Goal: Task Accomplishment & Management: Contribute content

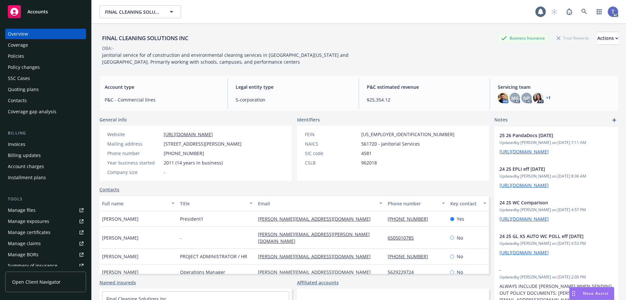
click at [264, 37] on div "FINAL CLEANING SOLUTIONS INC Business Insurance Total Rewards Actions" at bounding box center [358, 38] width 519 height 13
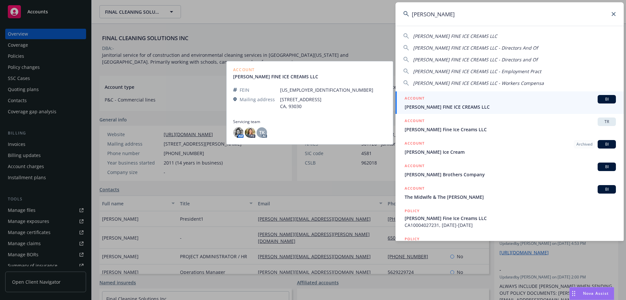
type input "[PERSON_NAME]"
click at [469, 103] on div "ACCOUNT BI" at bounding box center [510, 99] width 211 height 8
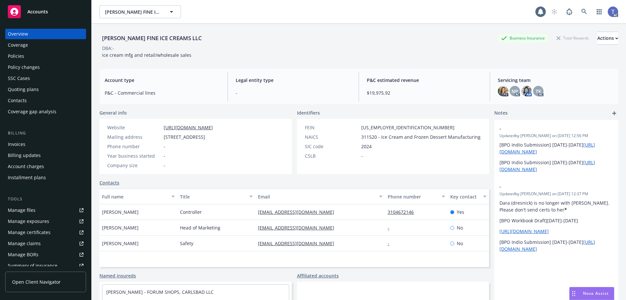
click at [31, 84] on div "Quoting plans" at bounding box center [23, 89] width 31 height 10
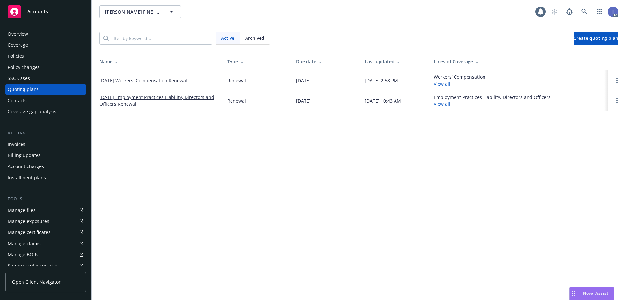
click at [147, 81] on link "09/23/25 Workers' Compensation Renewal" at bounding box center [143, 80] width 88 height 7
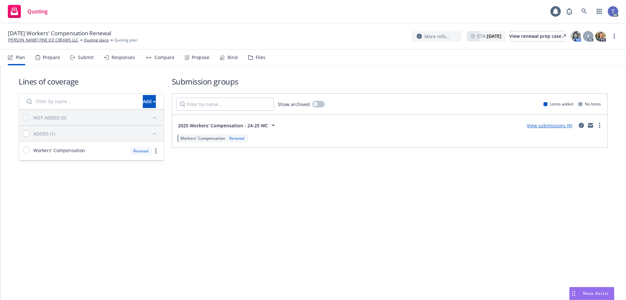
click at [85, 59] on div "Submit" at bounding box center [86, 57] width 16 height 5
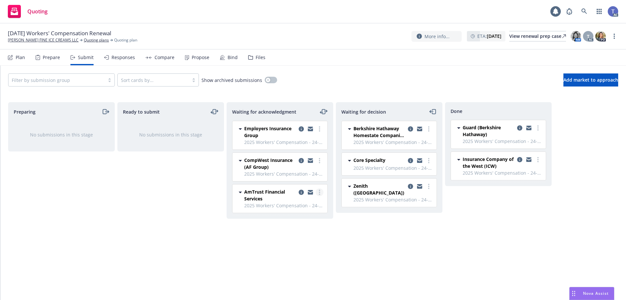
click at [320, 191] on circle "more" at bounding box center [319, 189] width 1 height 1
click at [301, 207] on span "Log acknowledgement" at bounding box center [290, 205] width 64 height 6
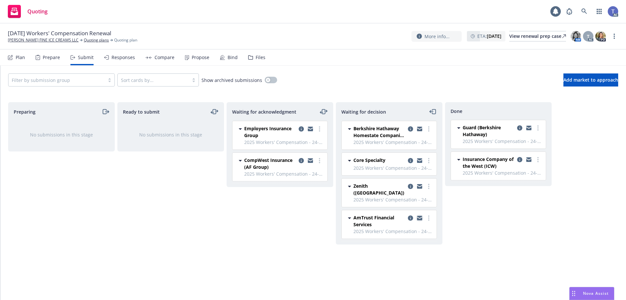
click at [419, 217] on icon "copy logging email" at bounding box center [419, 218] width 5 height 3
click at [310, 38] on div "09/23/25 Workers' Compensation Renewal MCCONNELL'S FINE ICE CREAMS LLC Quoting …" at bounding box center [313, 36] width 610 height 14
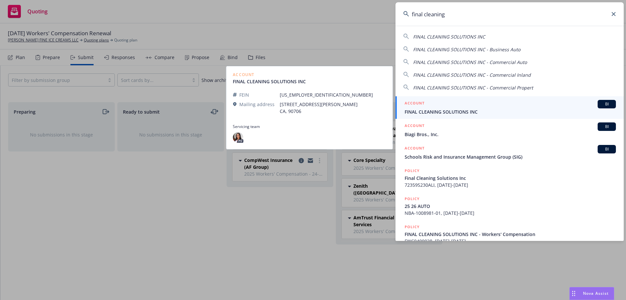
type input "final cleaning"
click at [442, 105] on div "ACCOUNT BI" at bounding box center [510, 104] width 211 height 8
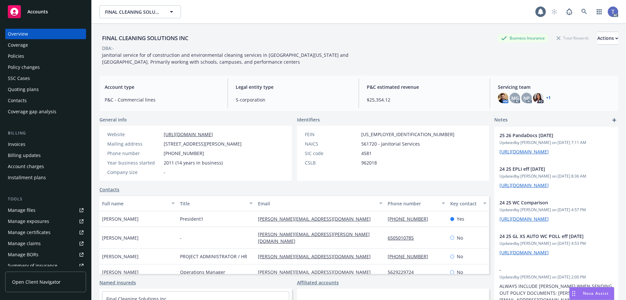
click at [334, 40] on div "FINAL CLEANING SOLUTIONS INC Business Insurance Total Rewards Actions" at bounding box center [358, 38] width 519 height 13
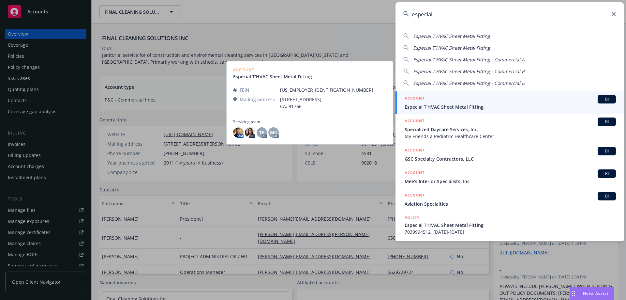
type input "especial"
click at [455, 106] on span "Especial T'HVAC Sheet Metal Fitting" at bounding box center [510, 106] width 211 height 7
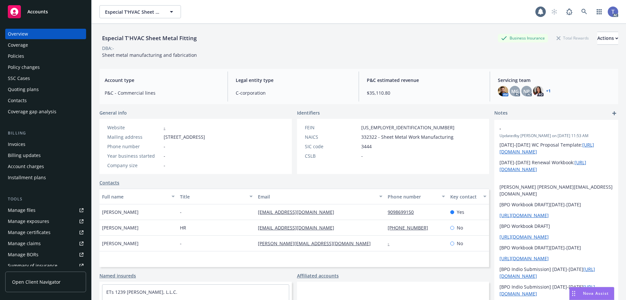
click at [27, 89] on div "Quoting plans" at bounding box center [23, 89] width 31 height 10
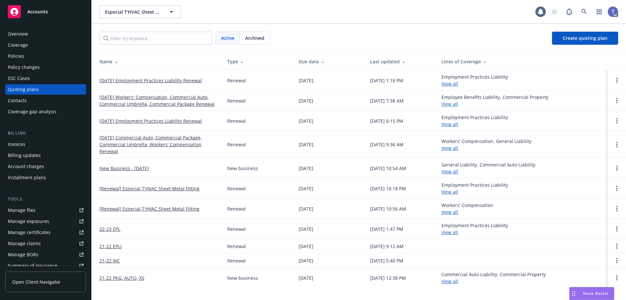
click at [160, 81] on link "09/28/25 Employment Practices Liability Renewal" at bounding box center [150, 80] width 102 height 7
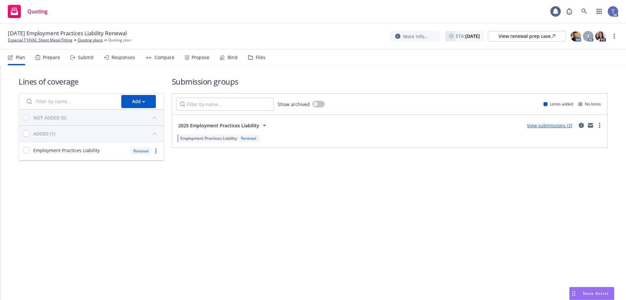
click at [87, 57] on div "Submit" at bounding box center [86, 57] width 16 height 5
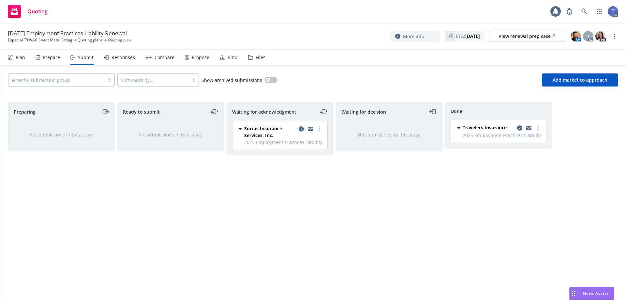
click at [335, 38] on div "09/28/25 Employment Practices Liability Renewal Especial T'HVAC Sheet Metal Fit…" at bounding box center [313, 36] width 610 height 14
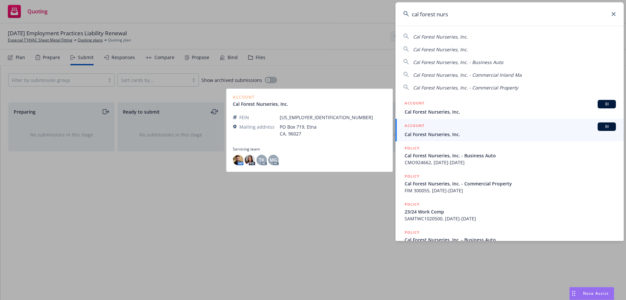
type input "cal forest nurs"
click at [473, 126] on div "ACCOUNT BI" at bounding box center [510, 126] width 211 height 8
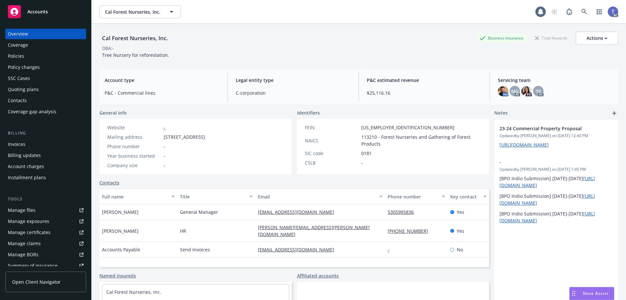
click at [8, 54] on div "Policies" at bounding box center [16, 56] width 16 height 10
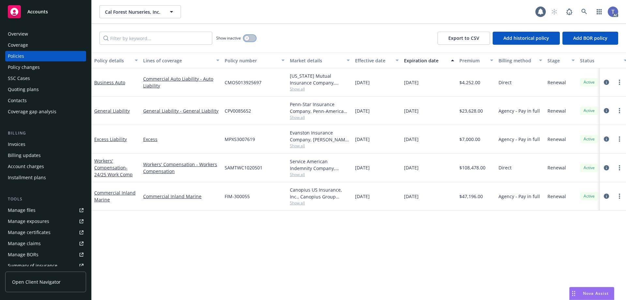
click at [249, 41] on button "button" at bounding box center [250, 38] width 12 height 7
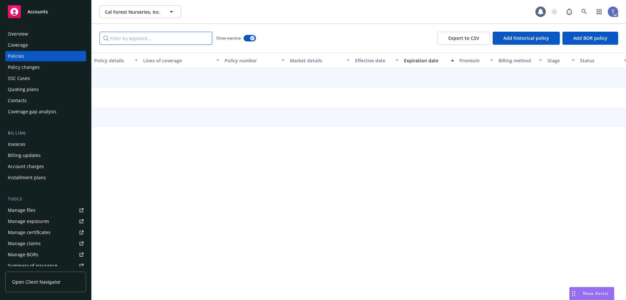
click at [184, 38] on input "Filter by keyword..." at bounding box center [155, 38] width 113 height 13
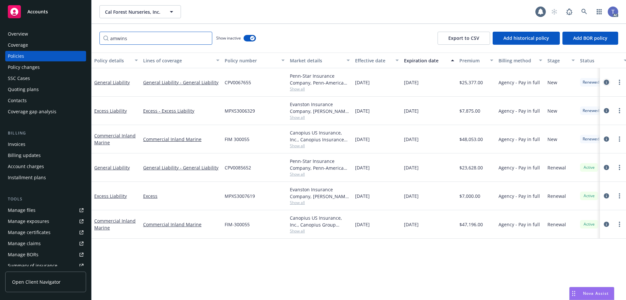
type input "amwins"
click at [606, 82] on icon "circleInformation" at bounding box center [606, 82] width 5 height 5
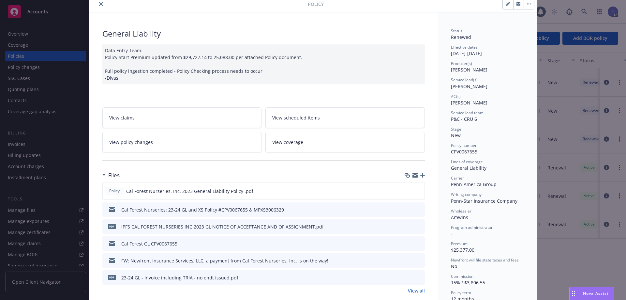
scroll to position [33, 0]
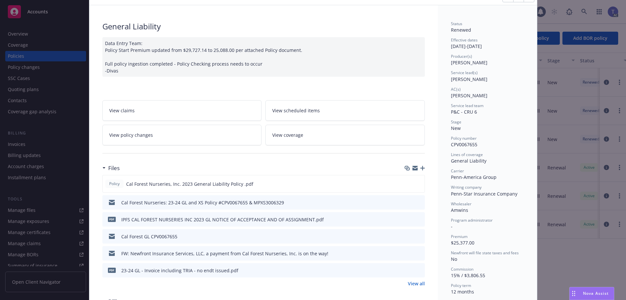
click at [416, 203] on icon "preview file" at bounding box center [419, 202] width 6 height 5
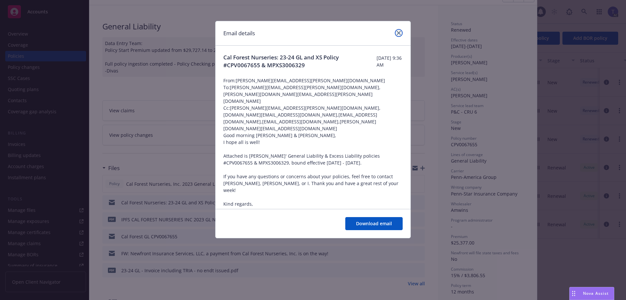
click at [400, 30] on link "close" at bounding box center [399, 33] width 8 height 8
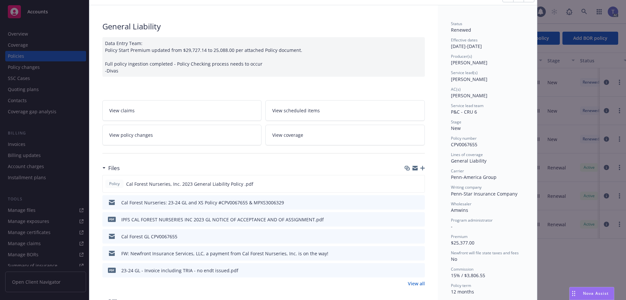
click at [418, 234] on icon "preview file" at bounding box center [419, 236] width 6 height 5
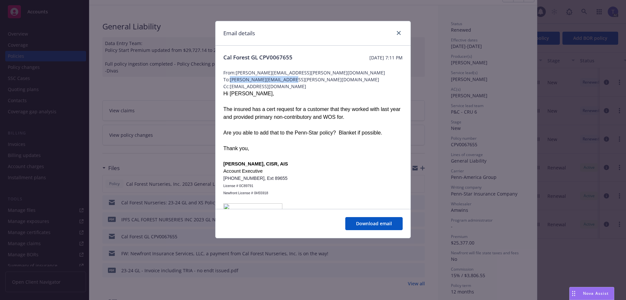
drag, startPoint x: 231, startPoint y: 79, endPoint x: 293, endPoint y: 79, distance: 62.0
click at [293, 79] on span "To: andrew.francis@amwins.com" at bounding box center [312, 79] width 179 height 7
copy span "andrew.francis@amwins.com"
click at [400, 31] on icon "close" at bounding box center [399, 33] width 4 height 4
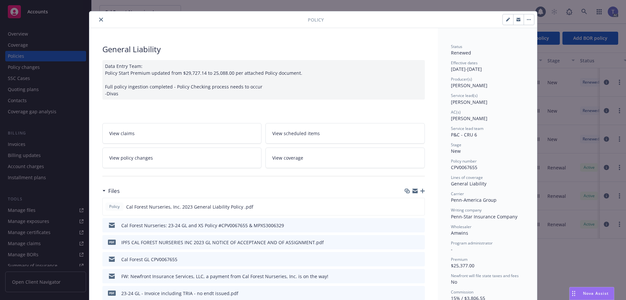
scroll to position [0, 0]
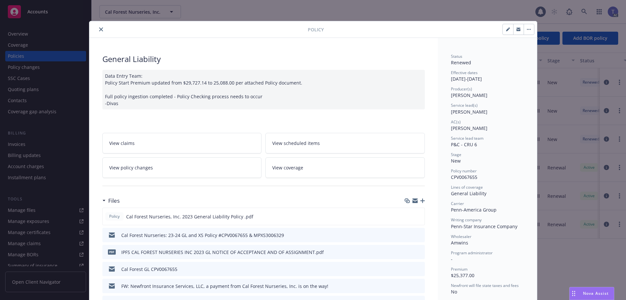
click at [99, 31] on icon "close" at bounding box center [101, 29] width 4 height 4
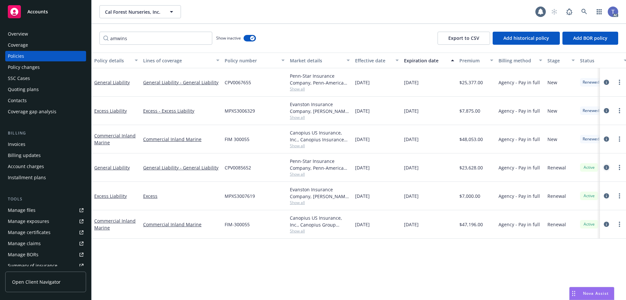
click at [607, 163] on link "circleInformation" at bounding box center [607, 167] width 8 height 8
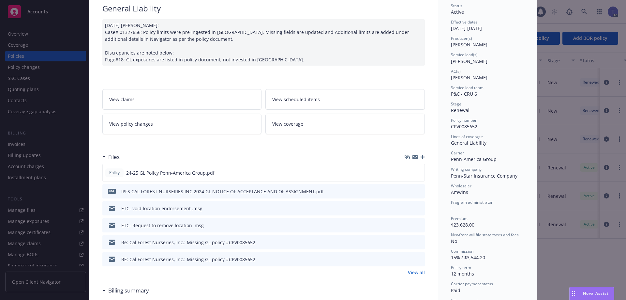
scroll to position [65, 0]
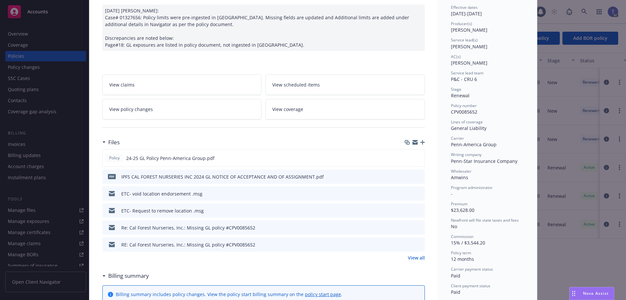
click at [418, 191] on icon "preview file" at bounding box center [419, 193] width 6 height 5
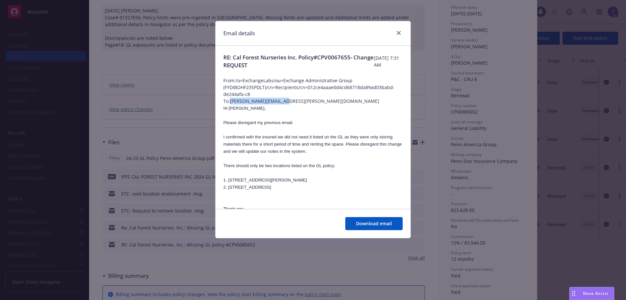
drag, startPoint x: 231, startPoint y: 102, endPoint x: 290, endPoint y: 101, distance: 59.0
click at [290, 101] on span "To: cole.digman@amwins.com" at bounding box center [312, 101] width 179 height 7
copy span "cole.digman@amwins.com"
click at [399, 32] on icon "close" at bounding box center [399, 33] width 4 height 4
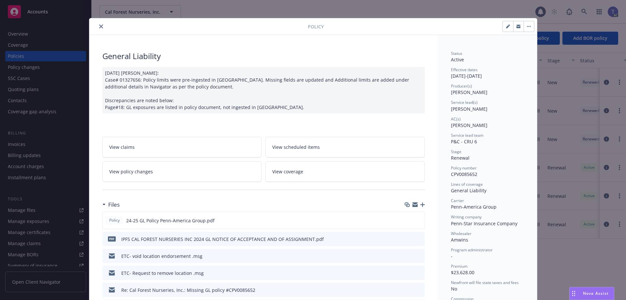
scroll to position [0, 0]
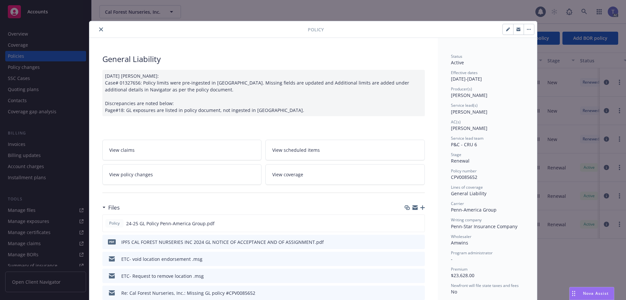
click at [97, 28] on button "close" at bounding box center [101, 29] width 8 height 8
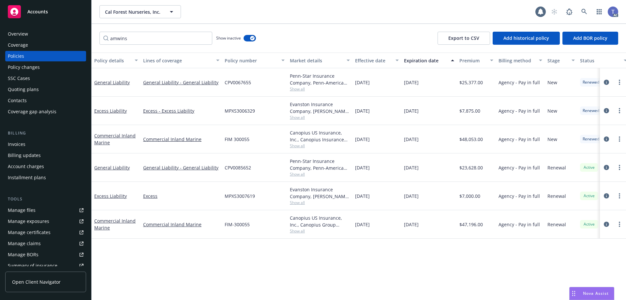
click at [329, 52] on div "amwins Show inactive Export to CSV Add historical policy Add BOR policy" at bounding box center [359, 38] width 535 height 29
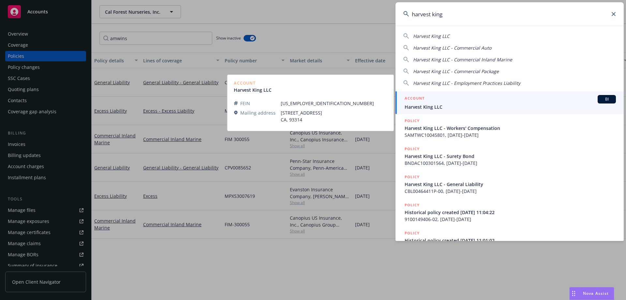
type input "harvest king"
click at [465, 99] on div "ACCOUNT BI" at bounding box center [510, 99] width 211 height 8
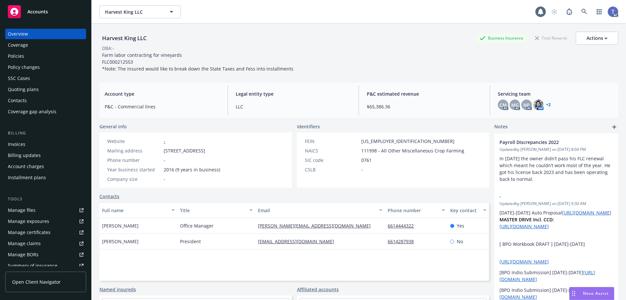
click at [35, 88] on div "Quoting plans" at bounding box center [23, 89] width 31 height 10
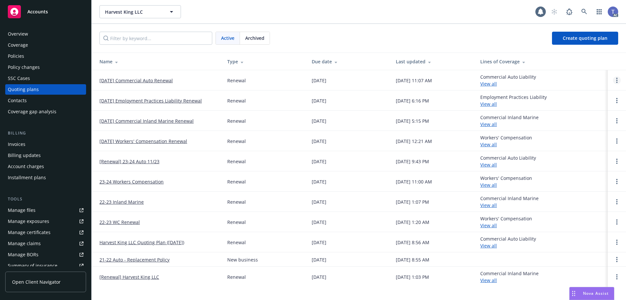
click at [616, 79] on link "Open options" at bounding box center [617, 80] width 8 height 8
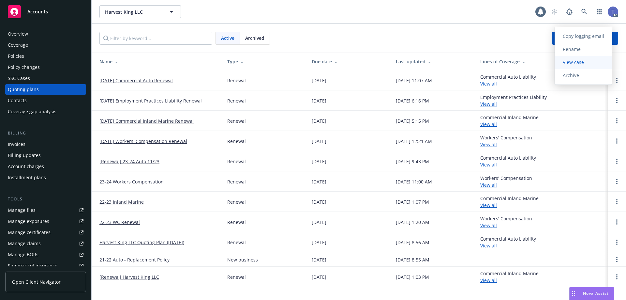
click at [580, 65] on link "View case" at bounding box center [583, 62] width 57 height 13
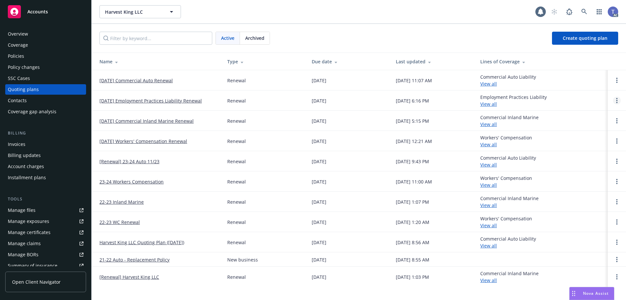
click at [617, 98] on circle "Open options" at bounding box center [616, 98] width 1 height 1
click at [578, 85] on span "View case" at bounding box center [573, 82] width 37 height 6
click at [260, 38] on span "Archived" at bounding box center [254, 38] width 19 height 7
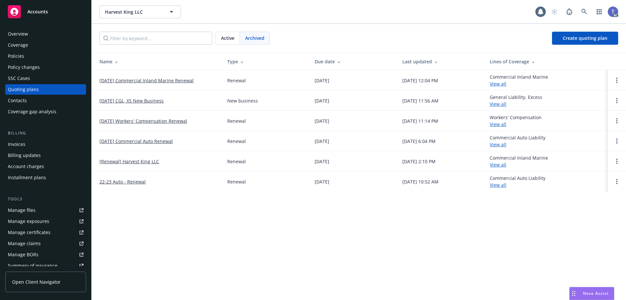
click at [220, 37] on div "Active" at bounding box center [228, 38] width 24 height 12
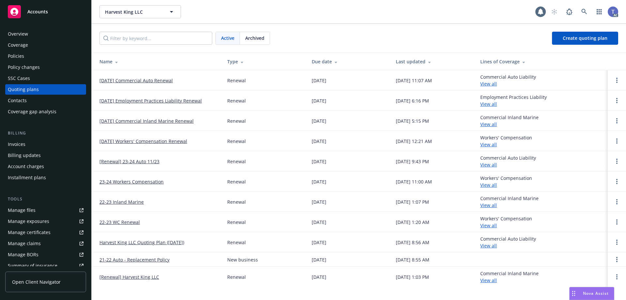
click at [23, 60] on div "Policies" at bounding box center [16, 56] width 16 height 10
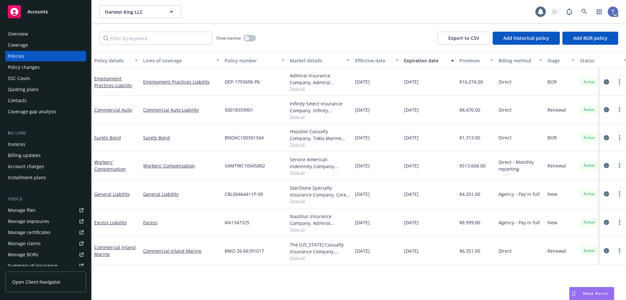
click at [608, 83] on icon "circleInformation" at bounding box center [606, 81] width 5 height 5
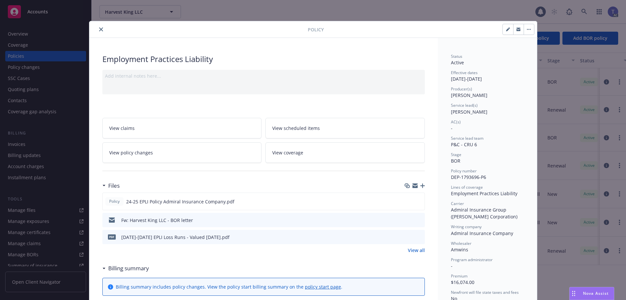
click at [101, 29] on button "close" at bounding box center [101, 29] width 8 height 8
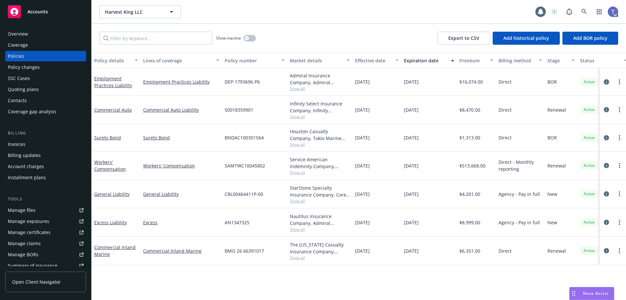
click at [607, 81] on icon "circleInformation" at bounding box center [606, 81] width 5 height 5
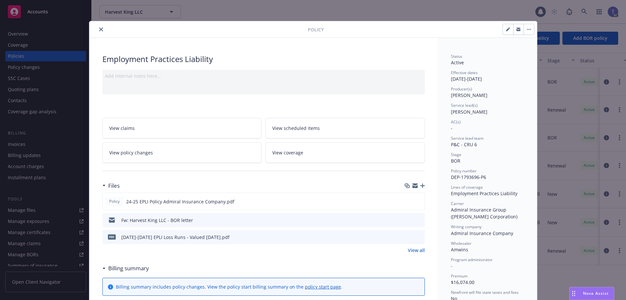
scroll to position [20, 0]
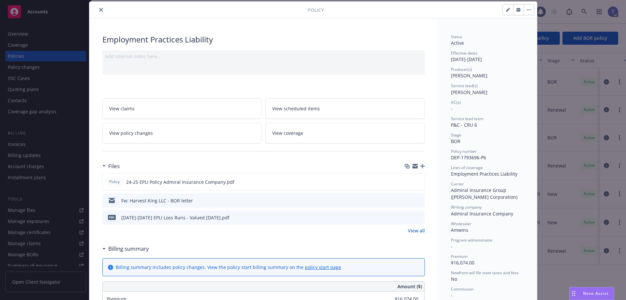
click at [418, 200] on icon "preview file" at bounding box center [419, 200] width 6 height 5
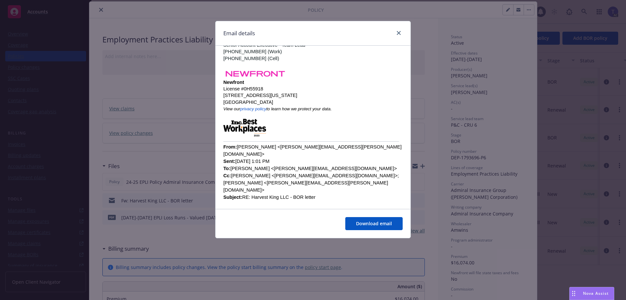
scroll to position [326, 0]
click at [399, 30] on link "close" at bounding box center [399, 33] width 8 height 8
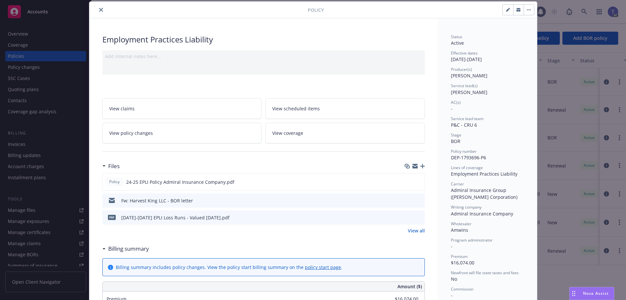
click at [419, 201] on icon "preview file" at bounding box center [419, 200] width 6 height 5
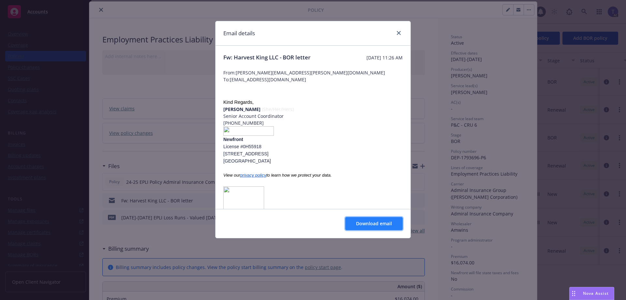
click at [380, 222] on span "Download email" at bounding box center [374, 223] width 36 height 6
click at [400, 29] on div "Email details" at bounding box center [313, 33] width 195 height 24
click at [400, 33] on link "close" at bounding box center [399, 33] width 8 height 8
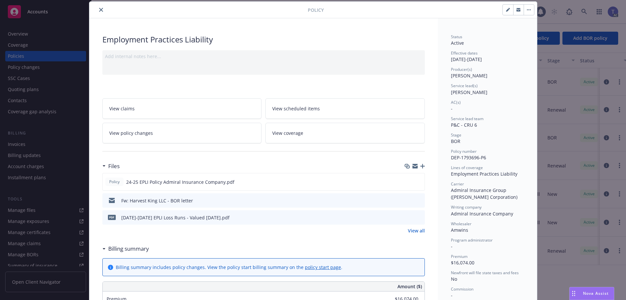
click at [99, 8] on icon "close" at bounding box center [101, 10] width 4 height 4
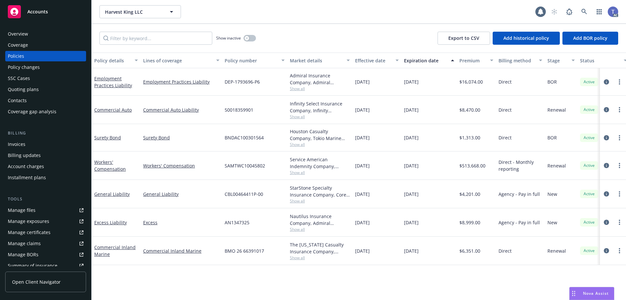
click at [17, 34] on div "Overview" at bounding box center [18, 34] width 20 height 10
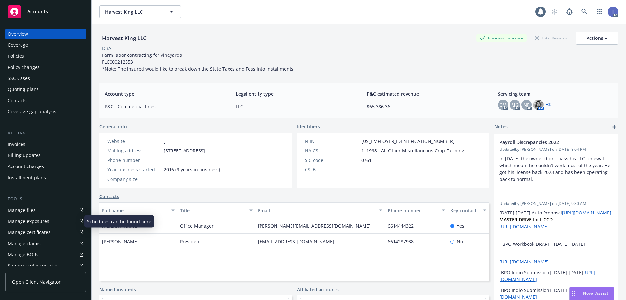
click at [49, 221] on link "Manage exposures" at bounding box center [45, 221] width 81 height 10
click at [31, 57] on div "Policies" at bounding box center [46, 56] width 76 height 10
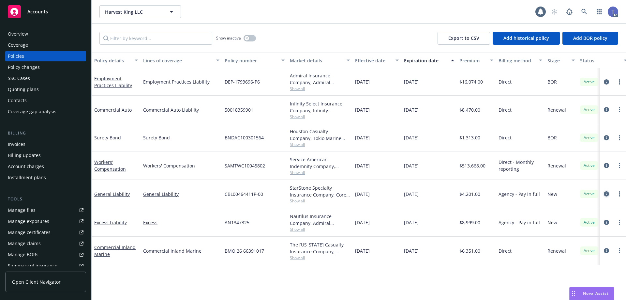
click at [606, 192] on icon "circleInformation" at bounding box center [606, 193] width 5 height 5
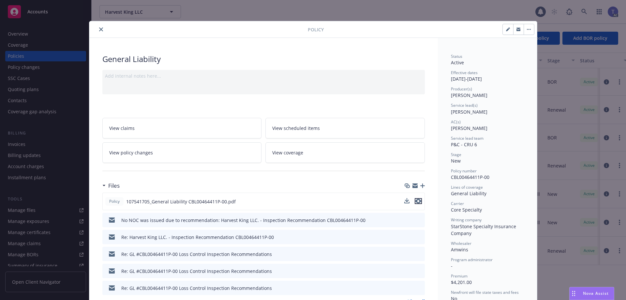
click at [415, 203] on icon "preview file" at bounding box center [418, 201] width 6 height 5
click at [99, 29] on icon "close" at bounding box center [101, 29] width 4 height 4
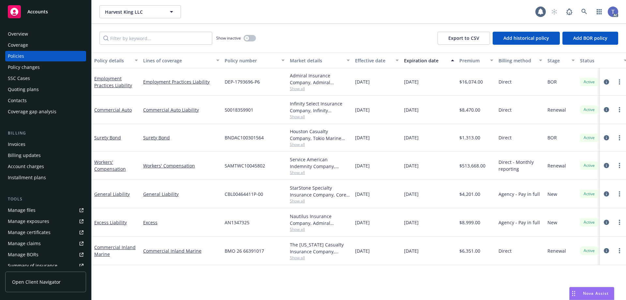
click at [45, 89] on div "Quoting plans" at bounding box center [46, 89] width 76 height 10
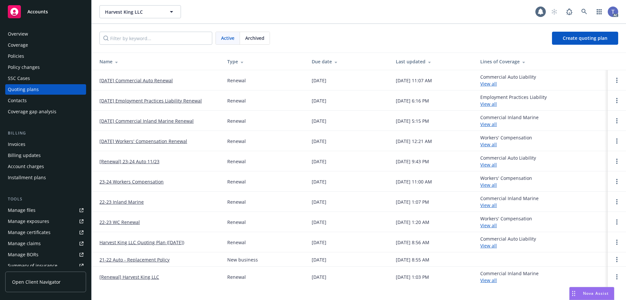
click at [147, 97] on td "10/17/25 Employment Practices Liability Renewal" at bounding box center [157, 100] width 130 height 20
click at [148, 101] on link "10/17/25 Employment Practices Liability Renewal" at bounding box center [150, 100] width 102 height 7
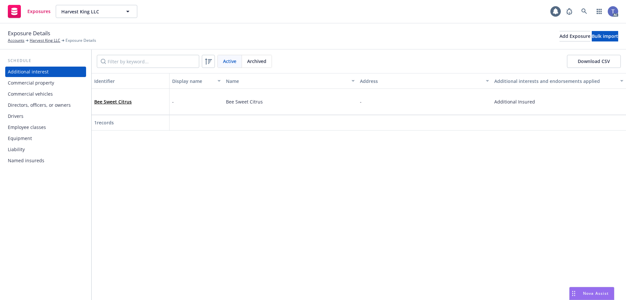
click at [47, 103] on div "Directors, officers, or owners" at bounding box center [39, 105] width 63 height 10
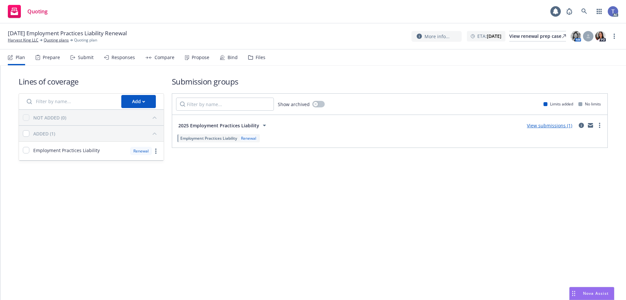
click at [262, 55] on div "Files" at bounding box center [261, 57] width 10 height 5
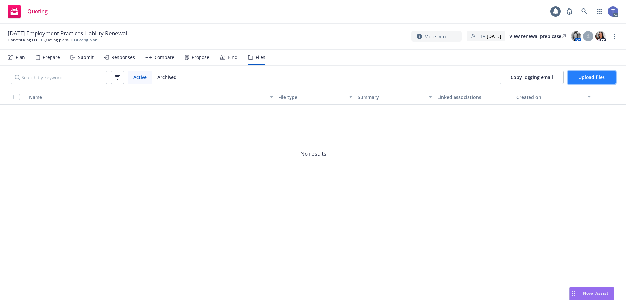
click at [598, 76] on span "Upload files" at bounding box center [592, 77] width 26 height 6
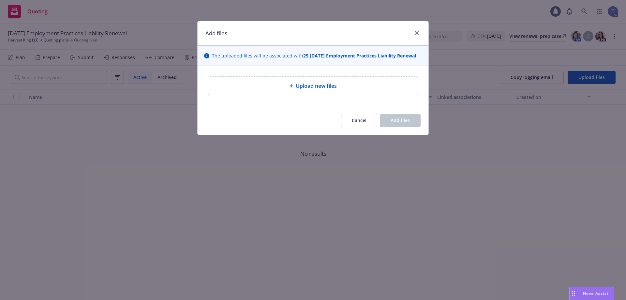
click at [290, 90] on div "Upload new files" at bounding box center [312, 86] width 209 height 18
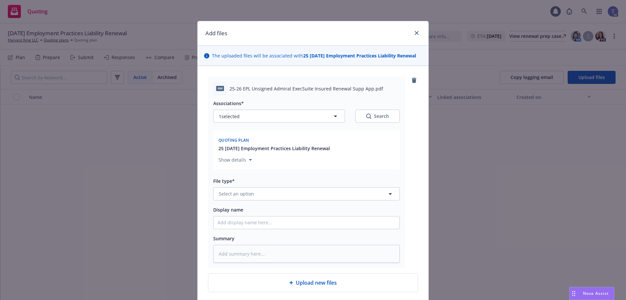
click at [280, 201] on div "Associations* 1 selected Search Quoting plan 25 10/17/25 Employment Practices L…" at bounding box center [306, 178] width 187 height 167
click at [279, 197] on button "Select an option" at bounding box center [306, 193] width 187 height 13
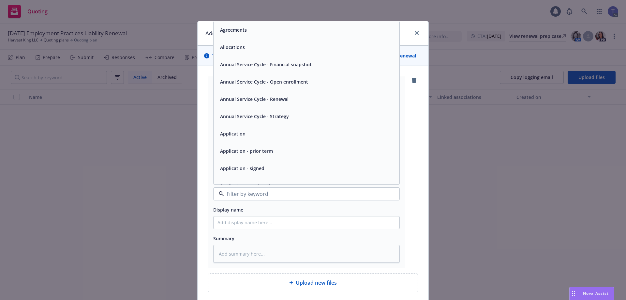
scroll to position [33, 0]
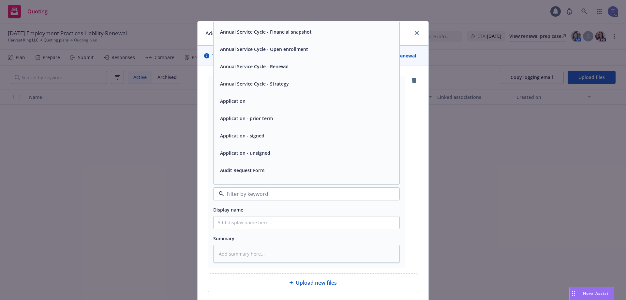
drag, startPoint x: 257, startPoint y: 150, endPoint x: 264, endPoint y: 150, distance: 6.8
click at [257, 150] on span "Application - unsigned" at bounding box center [245, 152] width 50 height 7
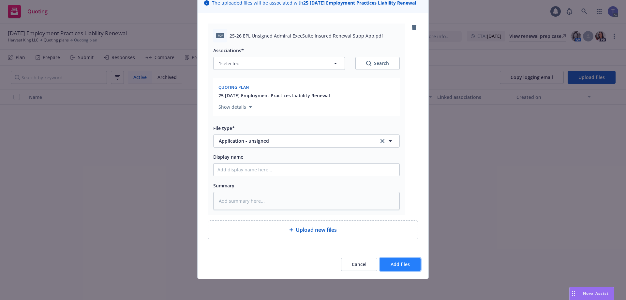
click at [387, 259] on button "Add files" at bounding box center [400, 264] width 41 height 13
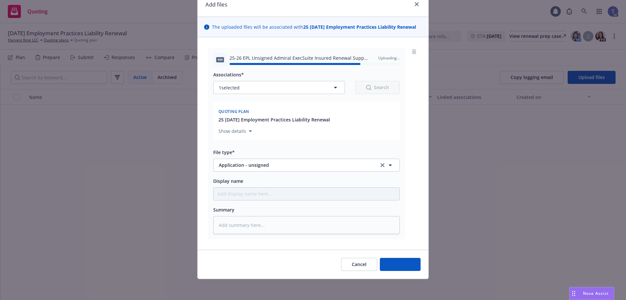
type textarea "x"
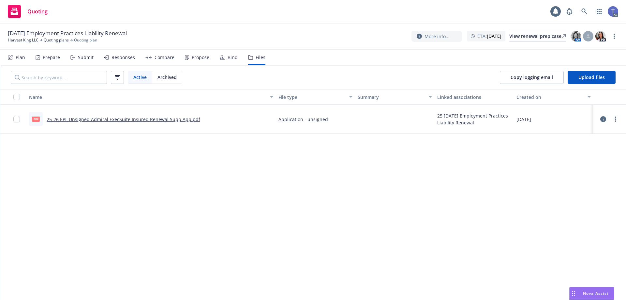
click at [259, 21] on div "Quoting 1 AC" at bounding box center [313, 11] width 626 height 23
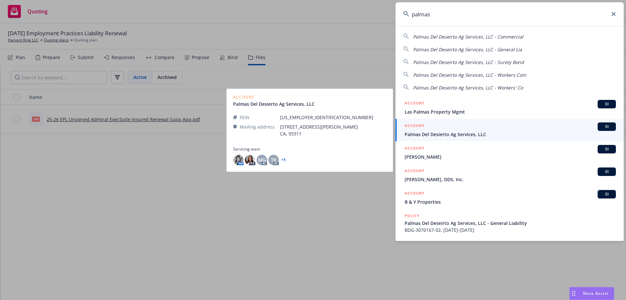
type input "palmas"
click at [442, 136] on span "Palmas Del Desierto Ag Services, LLC" at bounding box center [510, 134] width 211 height 7
